Goal: Information Seeking & Learning: Learn about a topic

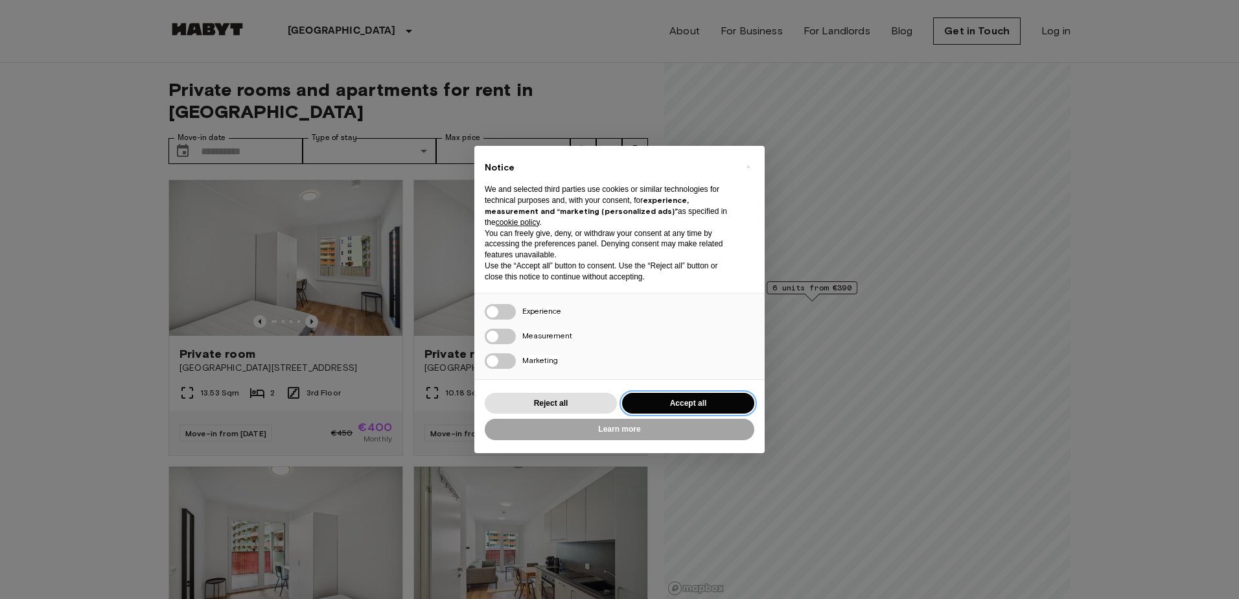
click at [653, 395] on button "Accept all" at bounding box center [688, 403] width 132 height 21
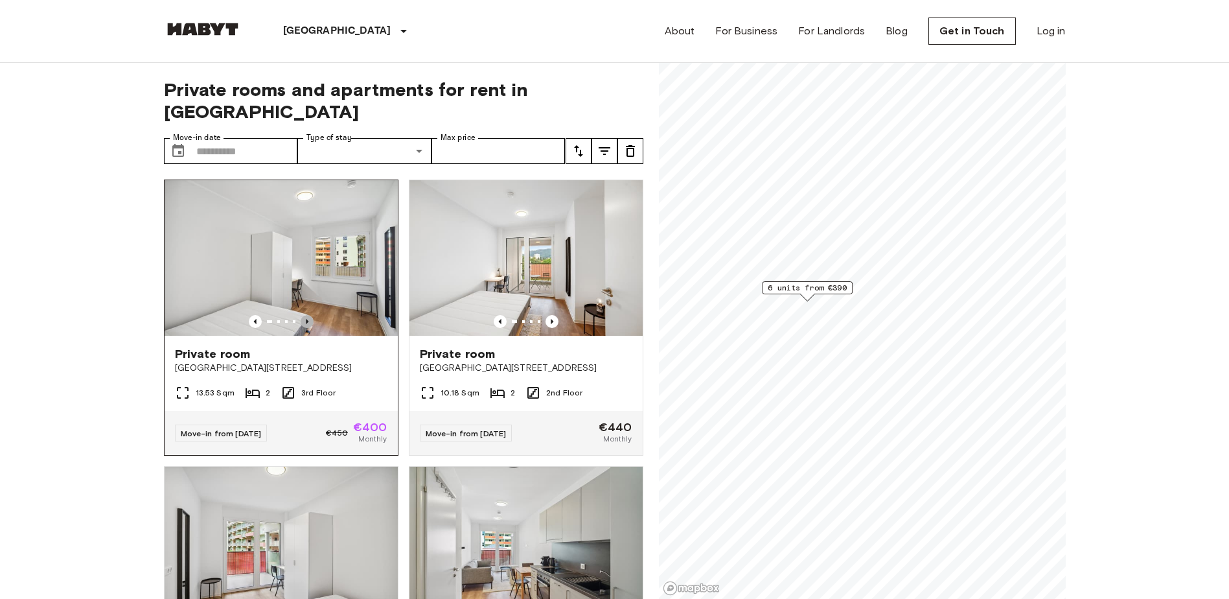
click at [303, 315] on icon "Previous image" at bounding box center [307, 321] width 13 height 13
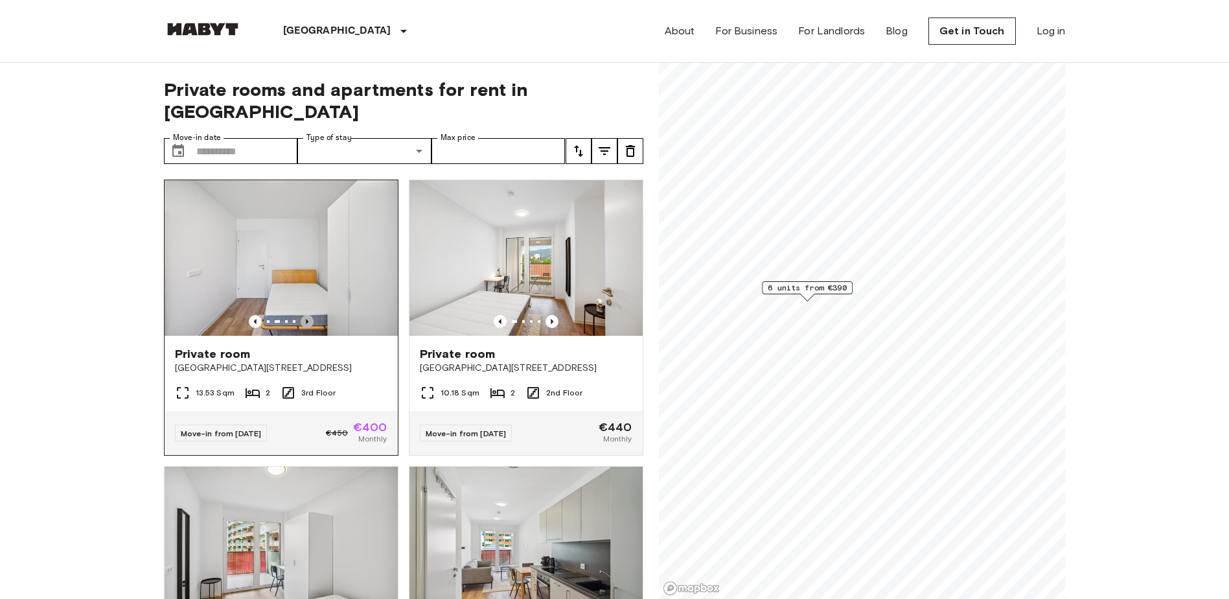
click at [307, 315] on icon "Previous image" at bounding box center [307, 321] width 13 height 13
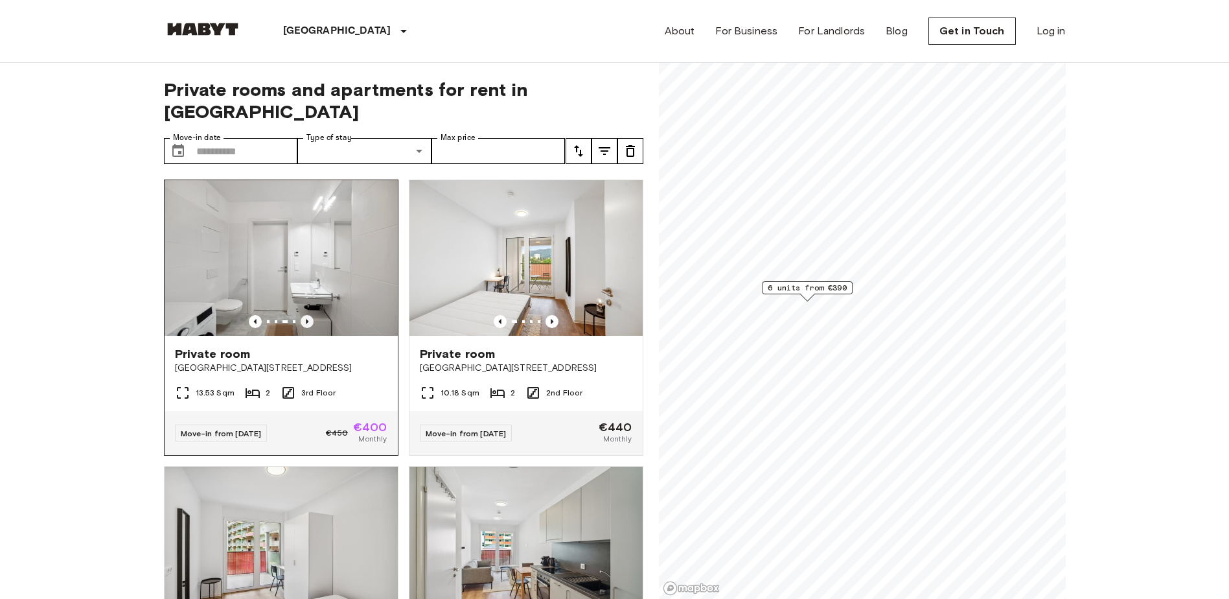
click at [307, 315] on icon "Previous image" at bounding box center [307, 321] width 13 height 13
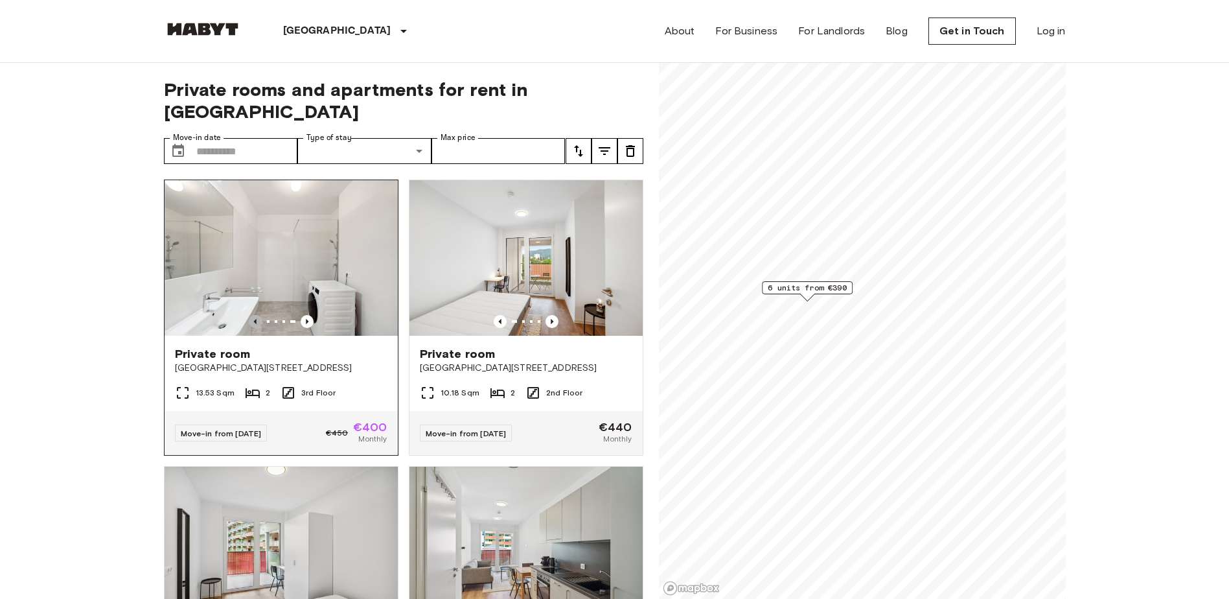
click at [250, 315] on icon "Previous image" at bounding box center [255, 321] width 13 height 13
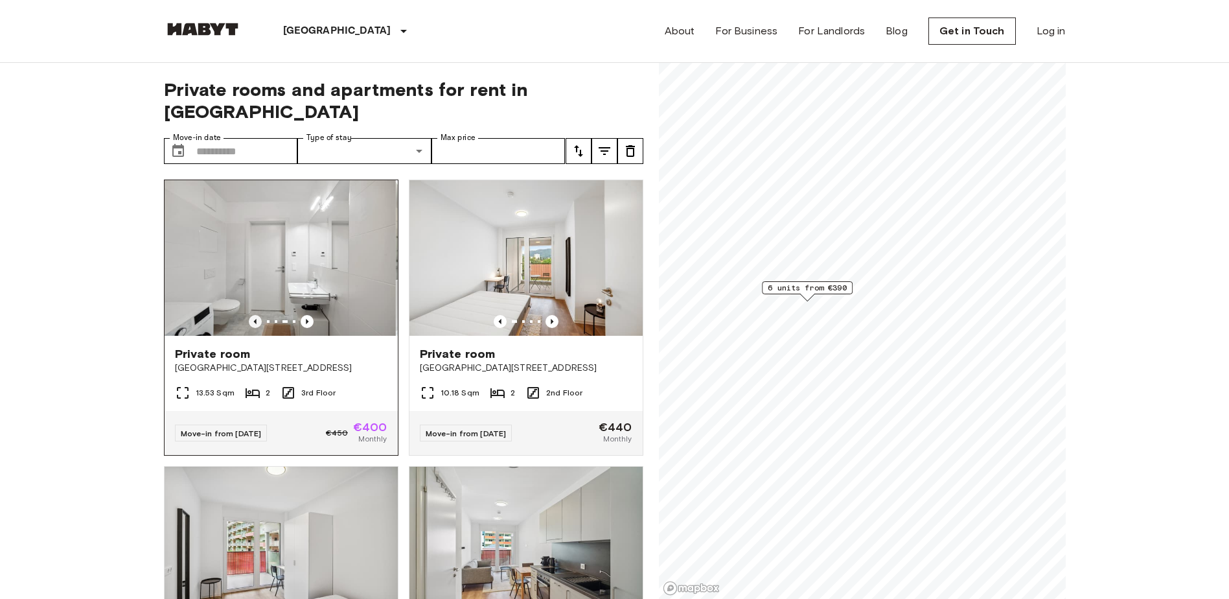
click at [250, 315] on icon "Previous image" at bounding box center [255, 321] width 13 height 13
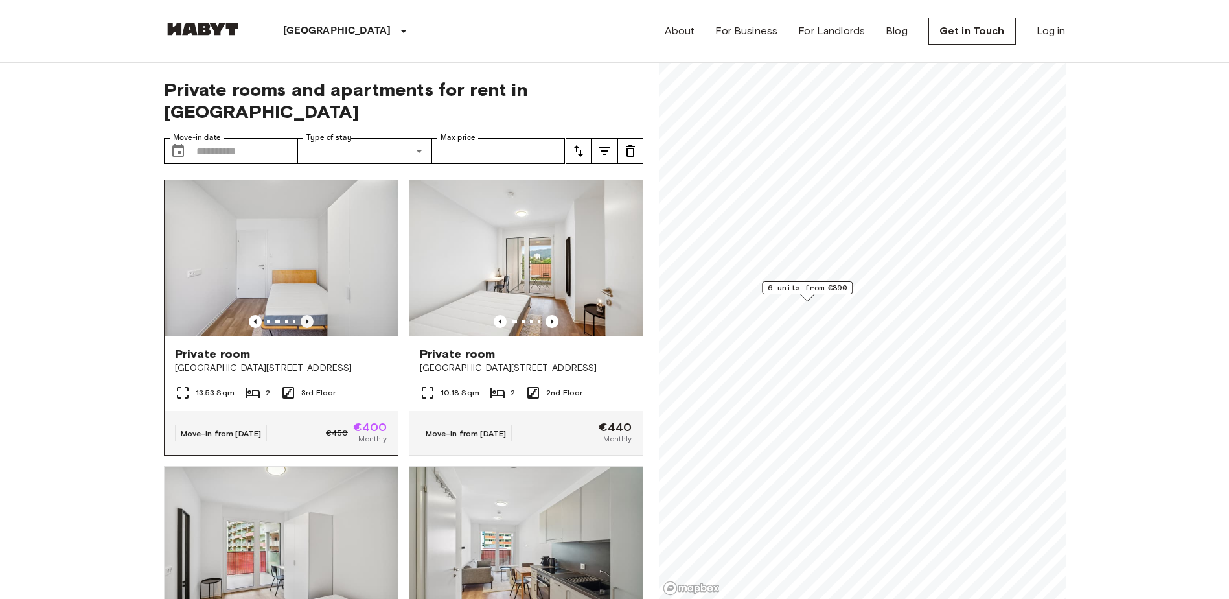
click at [307, 315] on icon "Previous image" at bounding box center [307, 321] width 13 height 13
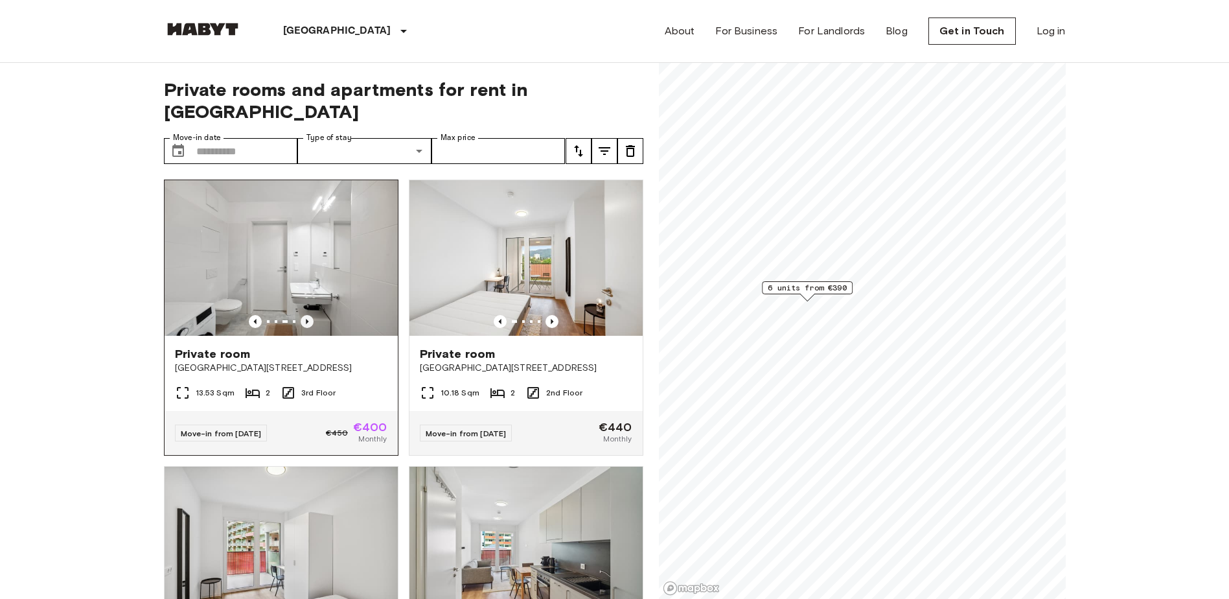
click at [307, 315] on icon "Previous image" at bounding box center [307, 321] width 13 height 13
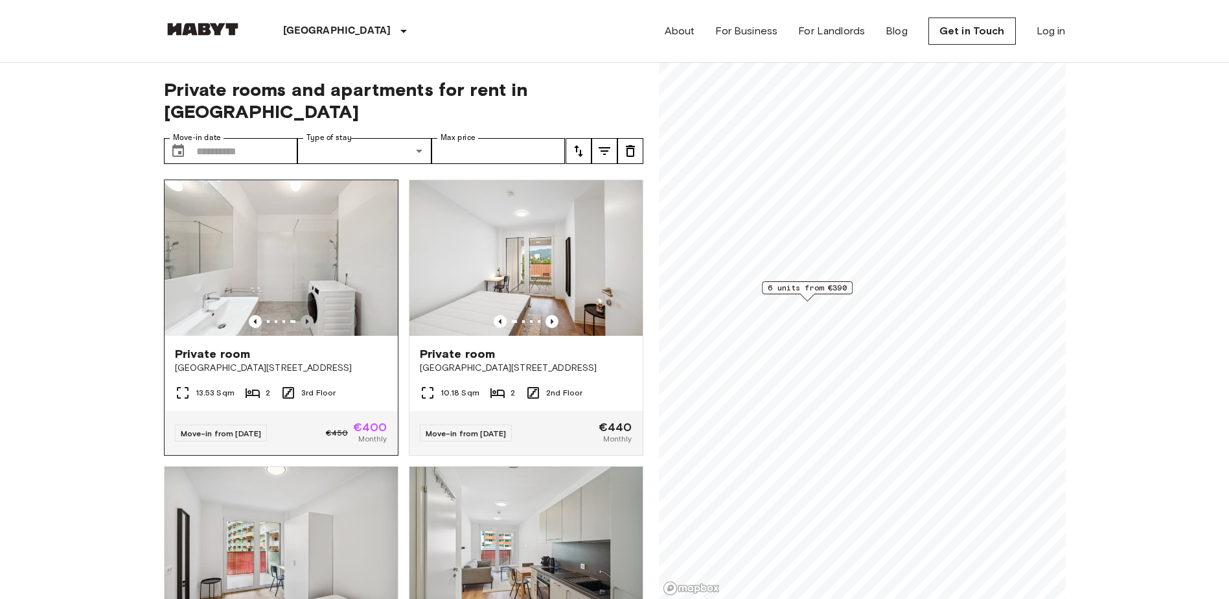
click at [307, 315] on icon "Previous image" at bounding box center [307, 321] width 13 height 13
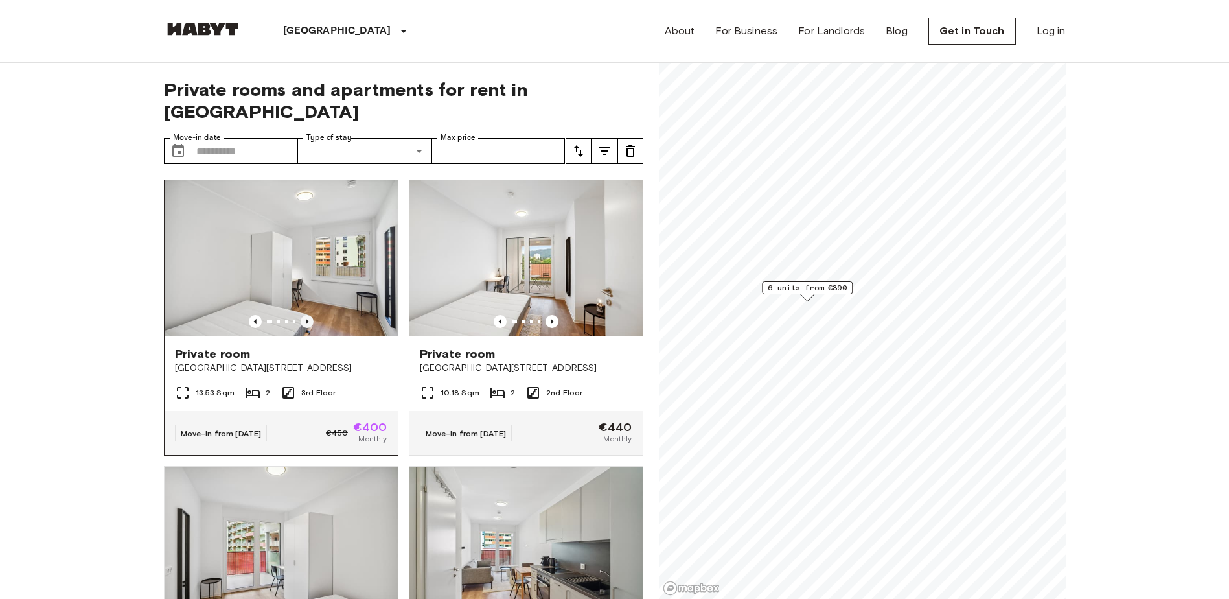
click at [307, 315] on icon "Previous image" at bounding box center [307, 321] width 13 height 13
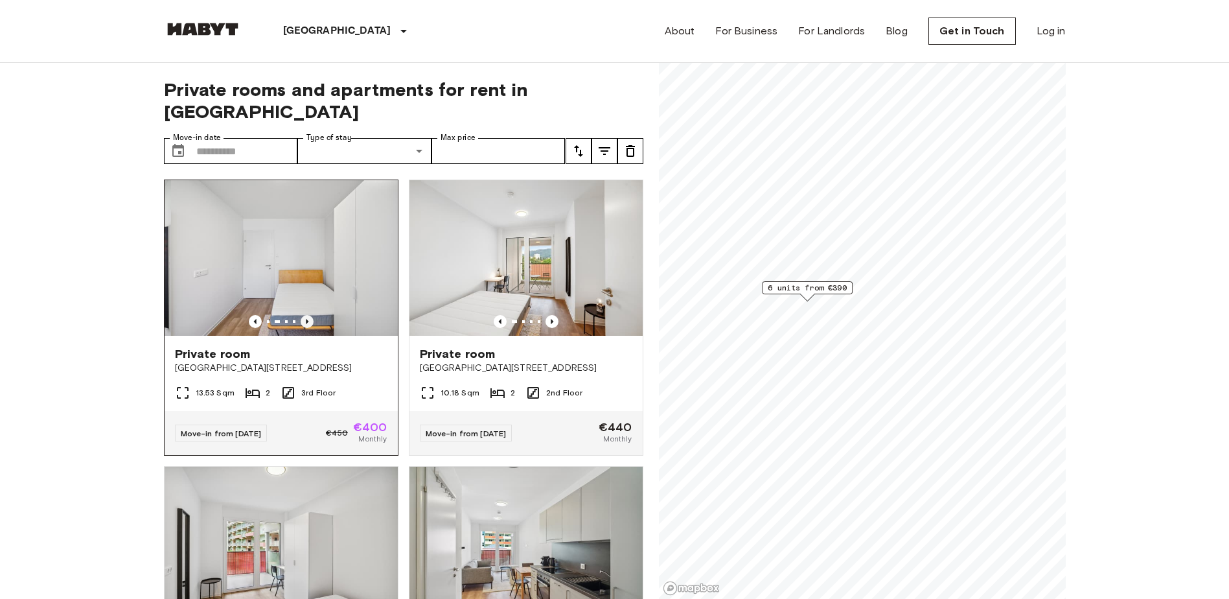
click at [307, 315] on icon "Previous image" at bounding box center [307, 321] width 13 height 13
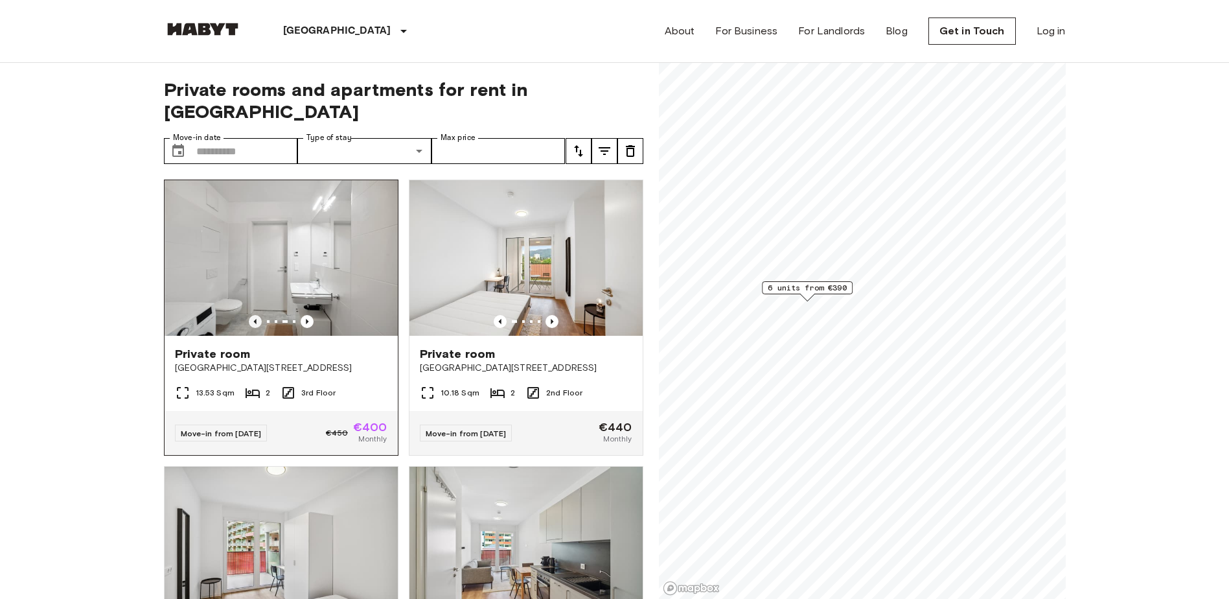
click at [259, 315] on icon "Previous image" at bounding box center [255, 321] width 13 height 13
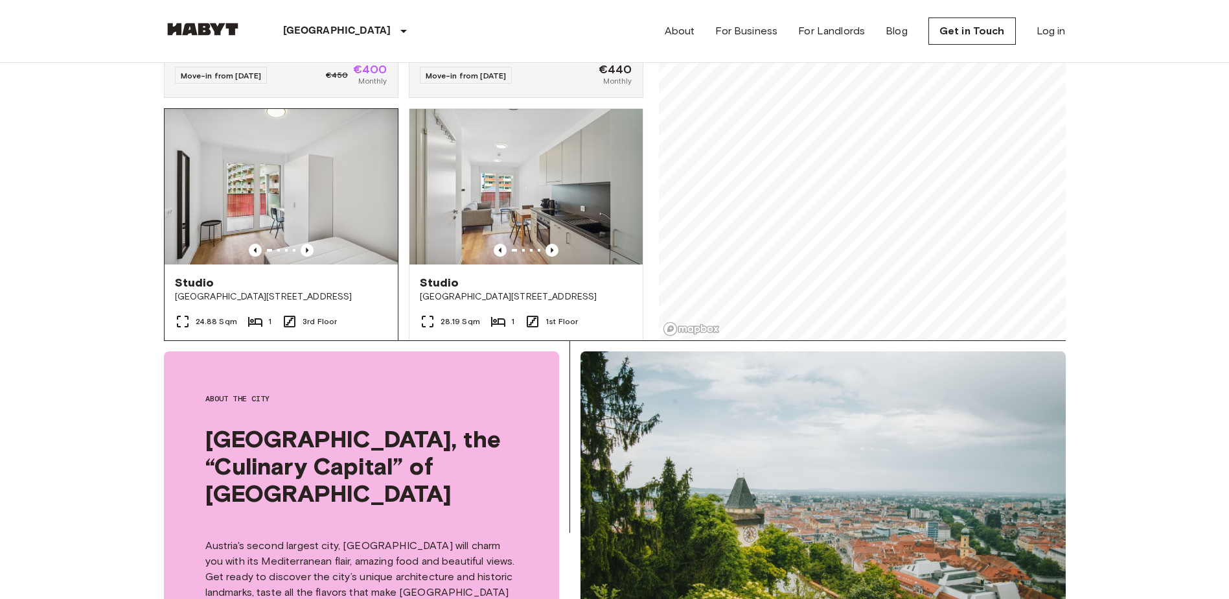
scroll to position [130, 0]
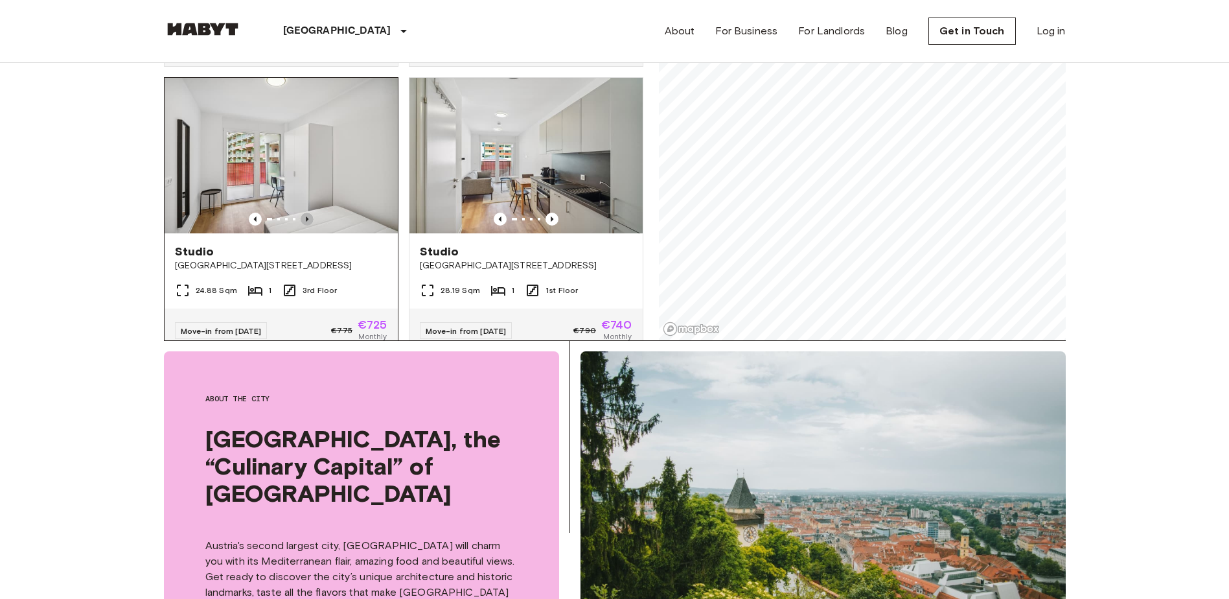
click at [305, 213] on icon "Previous image" at bounding box center [307, 219] width 13 height 13
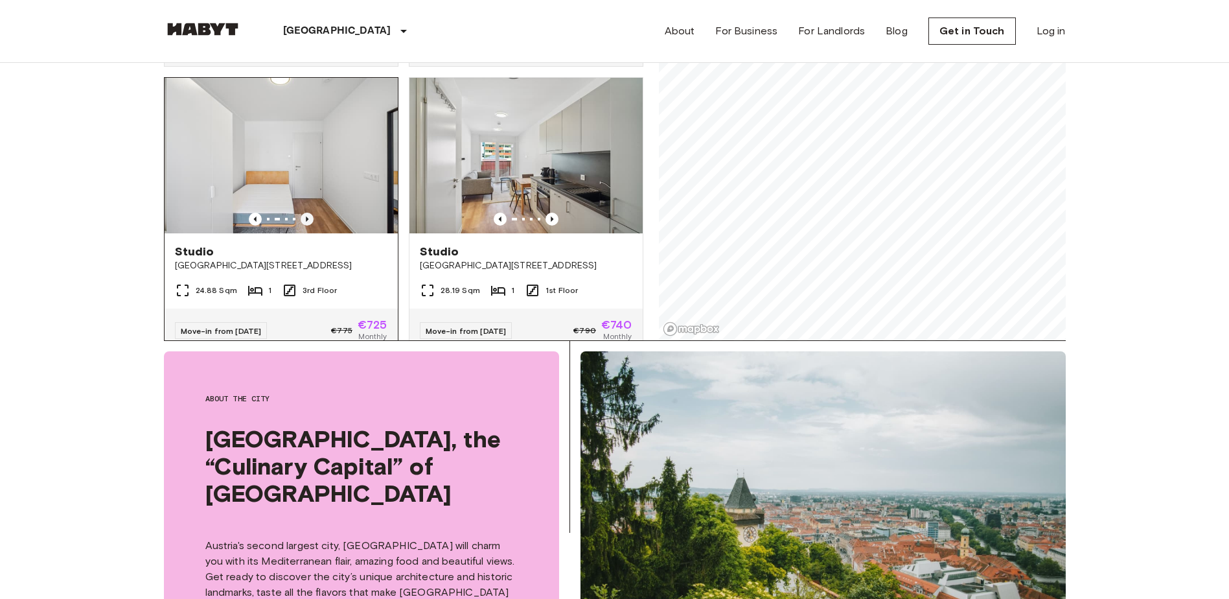
click at [307, 213] on icon "Previous image" at bounding box center [307, 219] width 13 height 13
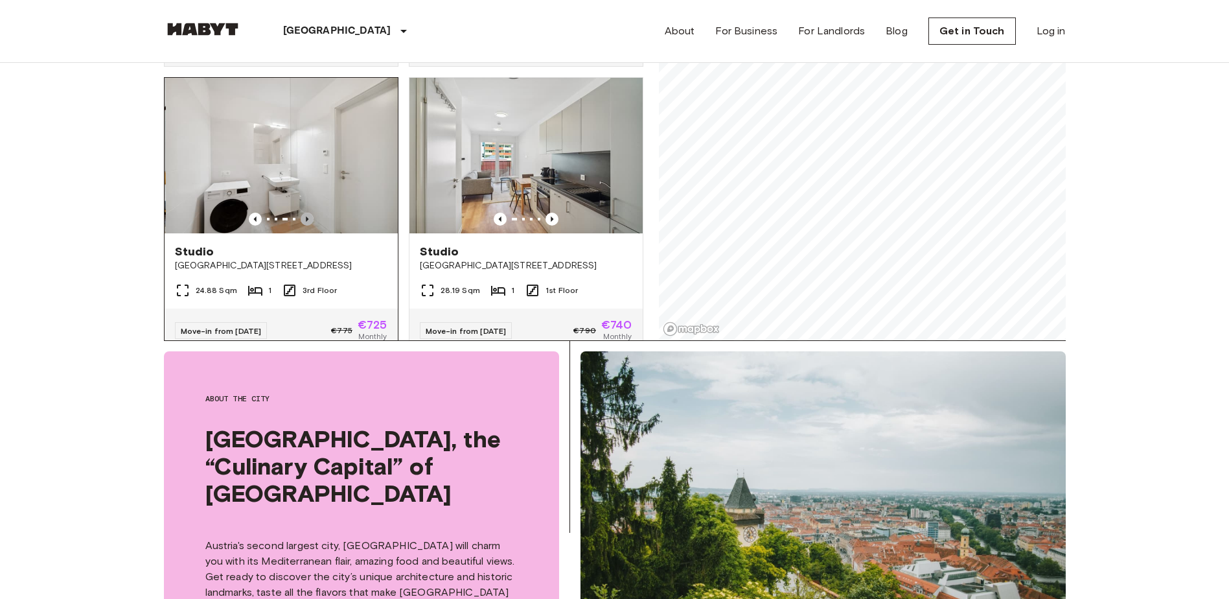
click at [307, 213] on icon "Previous image" at bounding box center [307, 219] width 13 height 13
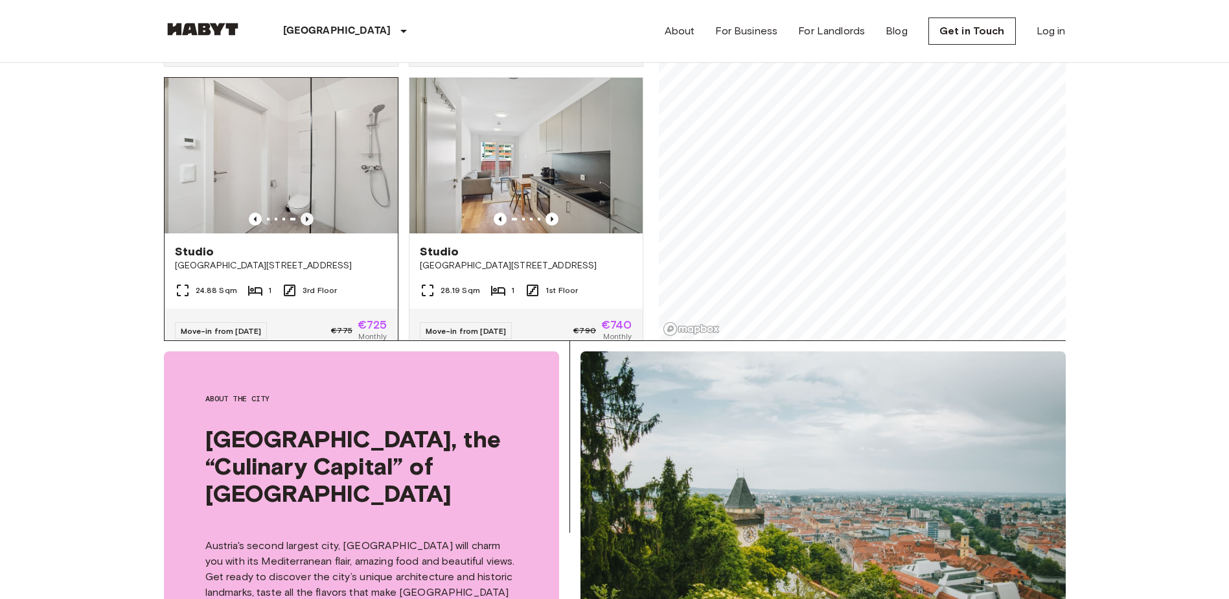
click at [307, 213] on icon "Previous image" at bounding box center [307, 219] width 13 height 13
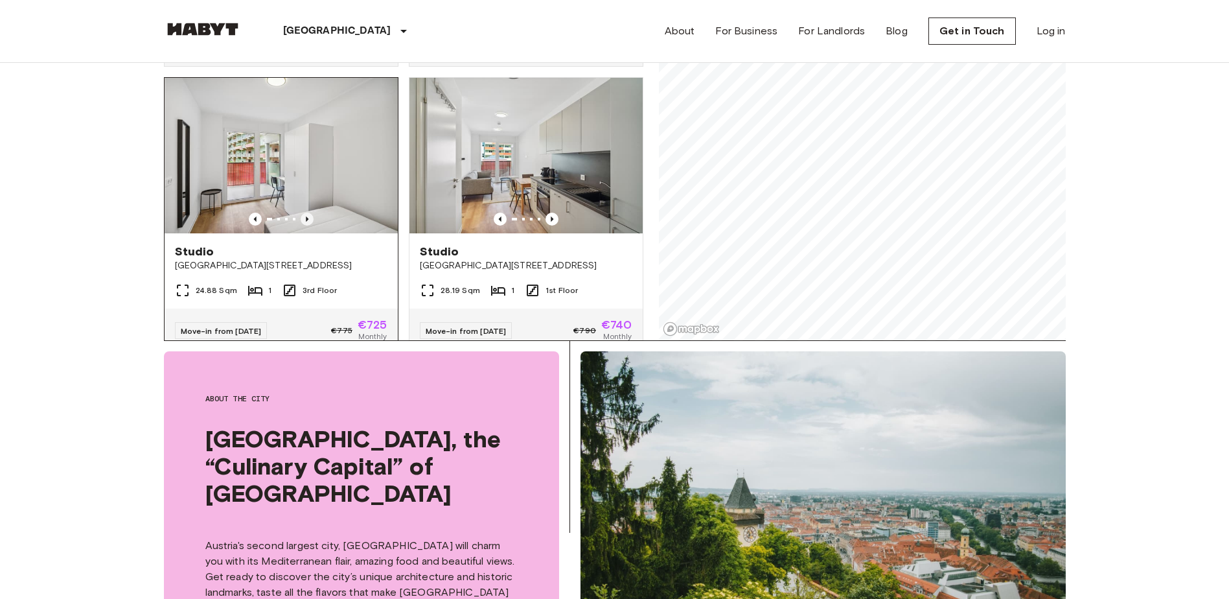
click at [307, 213] on icon "Previous image" at bounding box center [307, 219] width 13 height 13
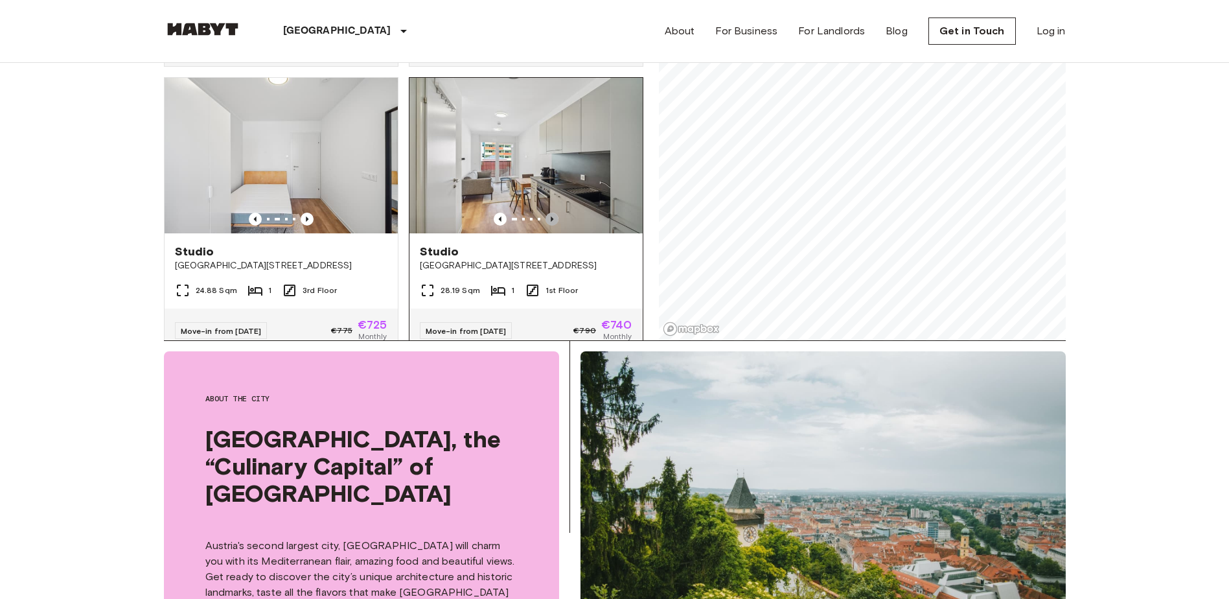
click at [546, 213] on icon "Previous image" at bounding box center [552, 219] width 13 height 13
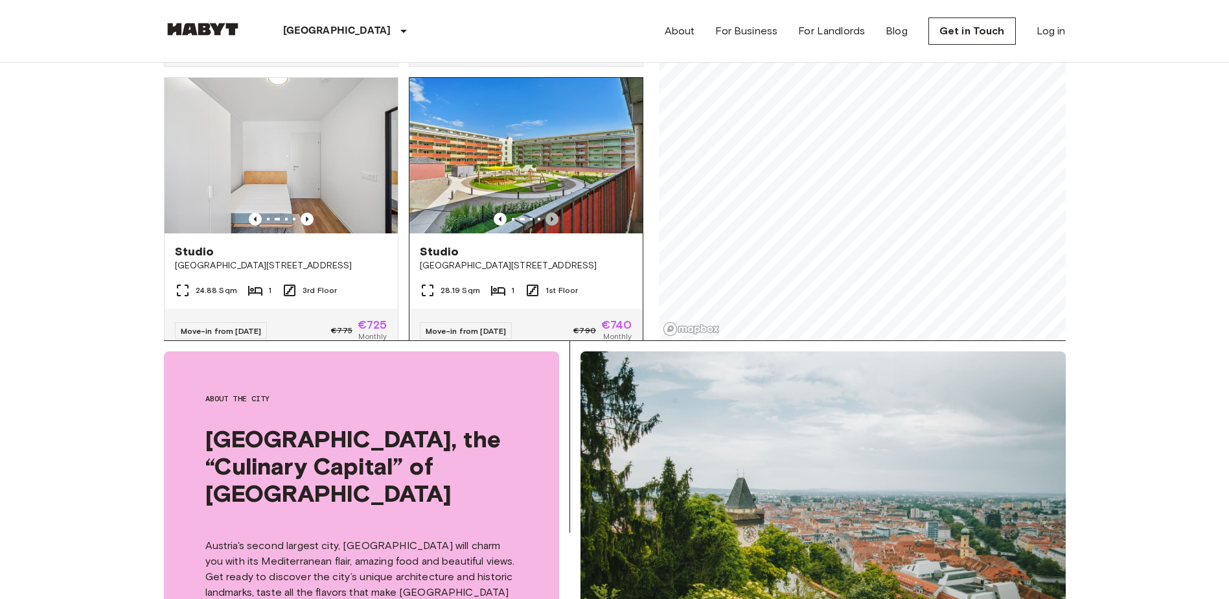
click at [551, 216] on icon "Previous image" at bounding box center [552, 218] width 3 height 5
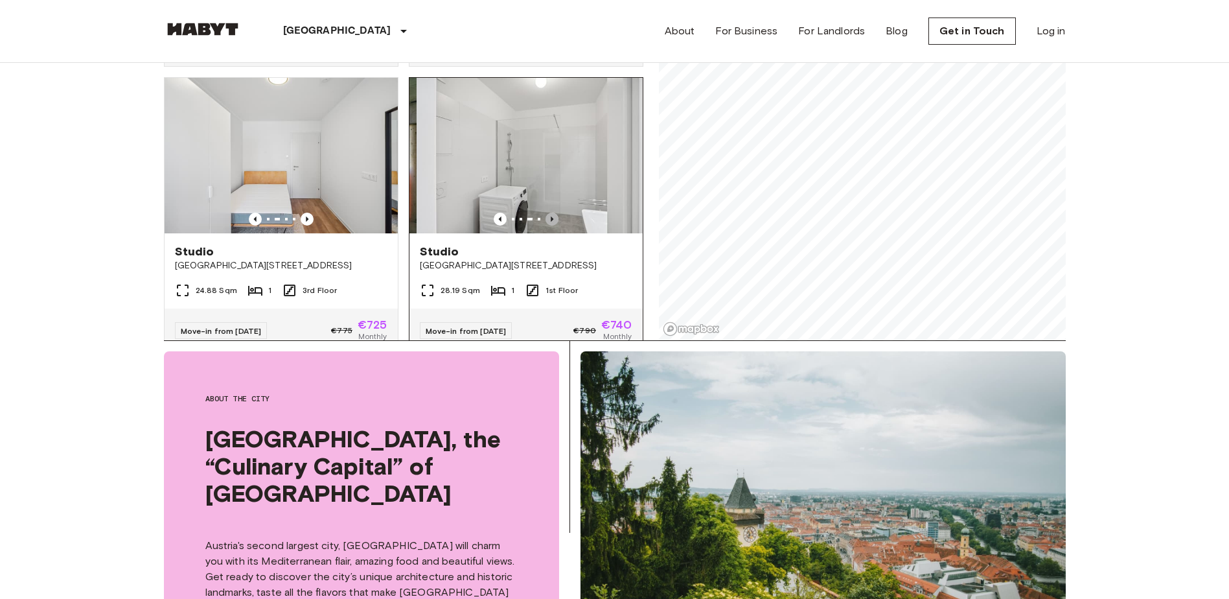
click at [551, 216] on icon "Previous image" at bounding box center [552, 218] width 3 height 5
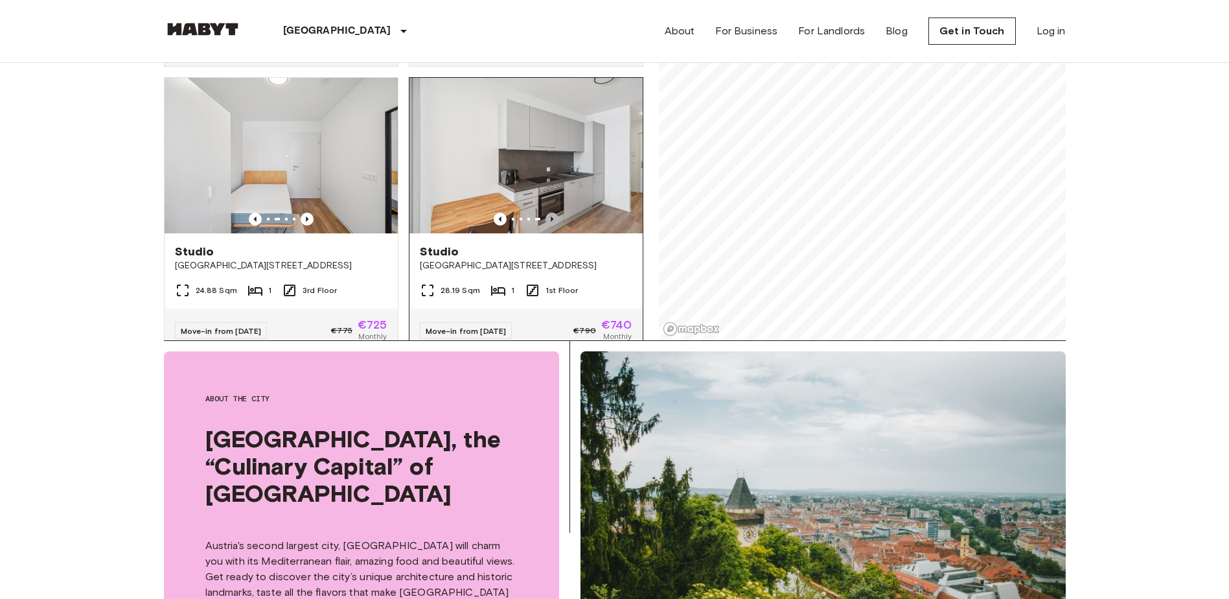
click at [551, 216] on icon "Previous image" at bounding box center [552, 218] width 3 height 5
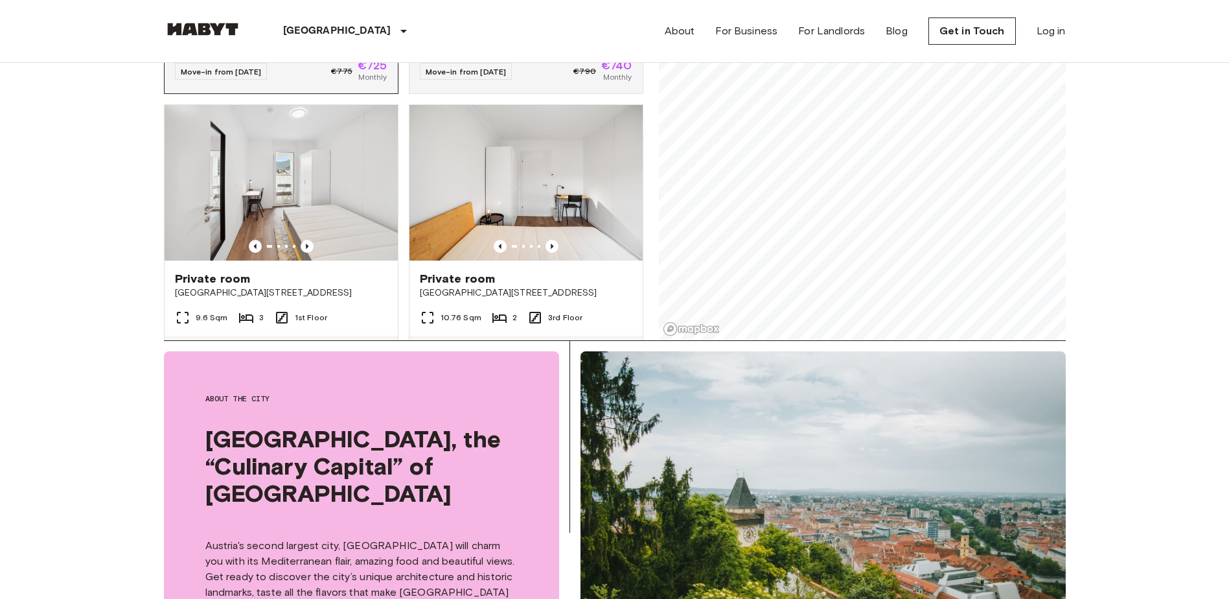
scroll to position [462, 0]
